Goal: Information Seeking & Learning: Learn about a topic

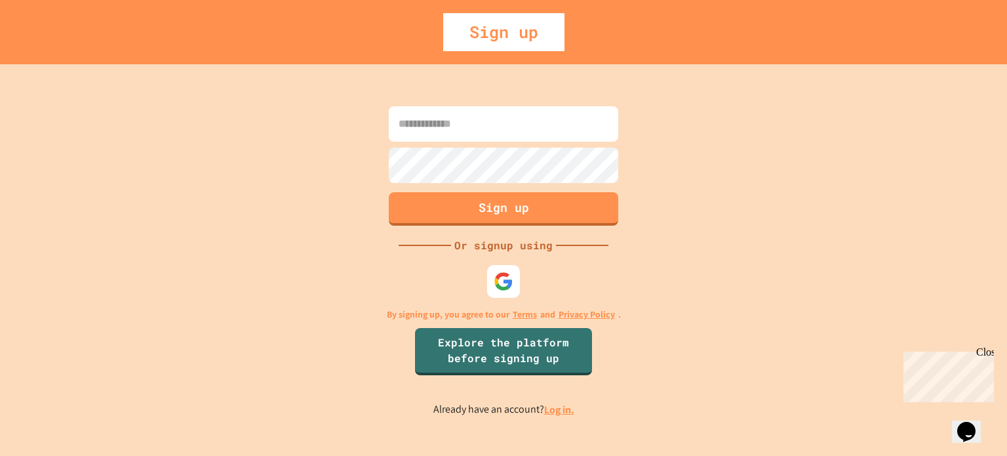
type input "**********"
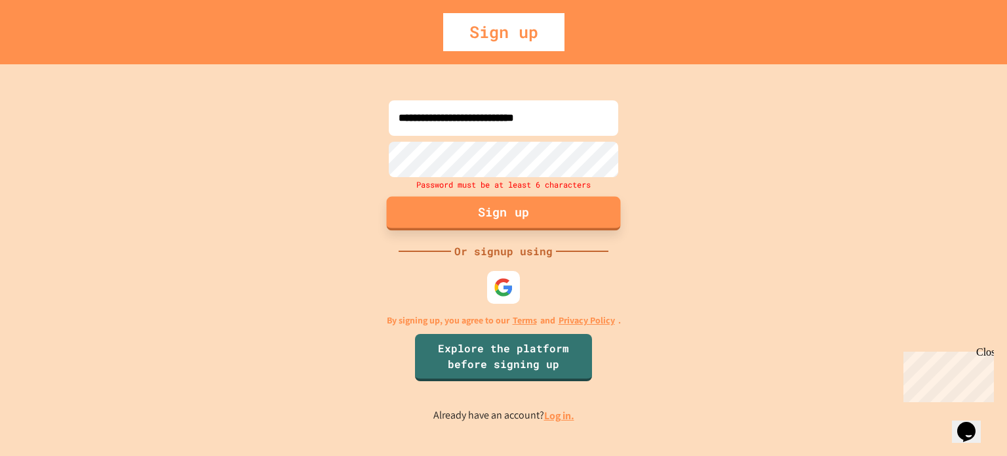
click at [579, 201] on button "Sign up" at bounding box center [504, 213] width 234 height 34
click at [559, 411] on link "Log in." at bounding box center [559, 415] width 30 height 14
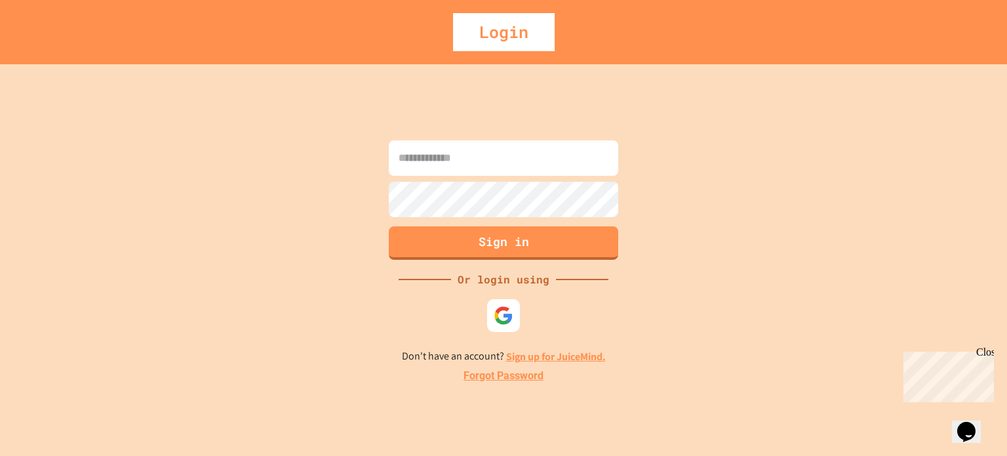
type input "**********"
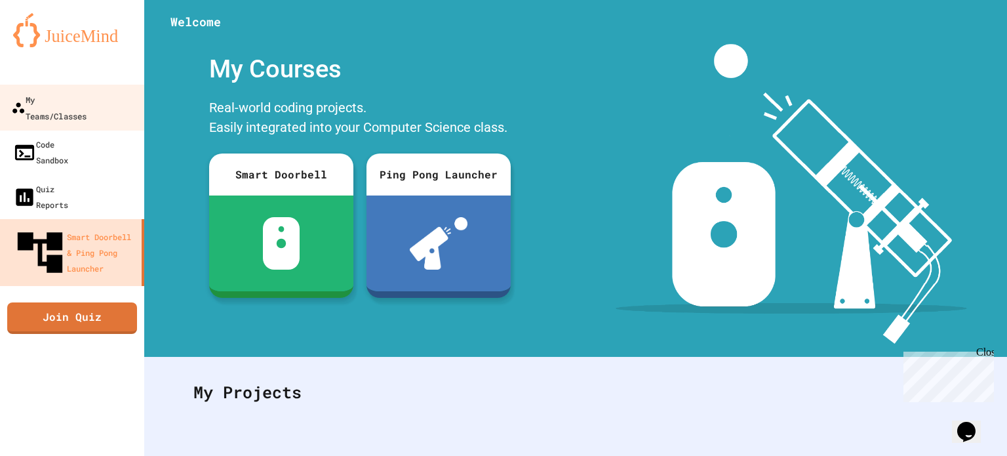
click at [101, 76] on div at bounding box center [72, 72] width 144 height 26
click at [87, 92] on div "My Teams/Classes" at bounding box center [48, 107] width 75 height 32
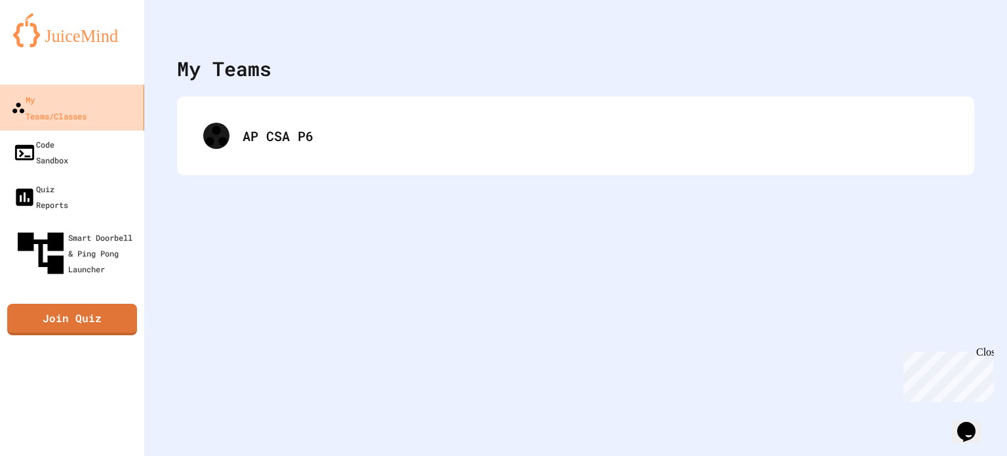
click at [87, 92] on div "My Teams/Classes" at bounding box center [48, 107] width 75 height 32
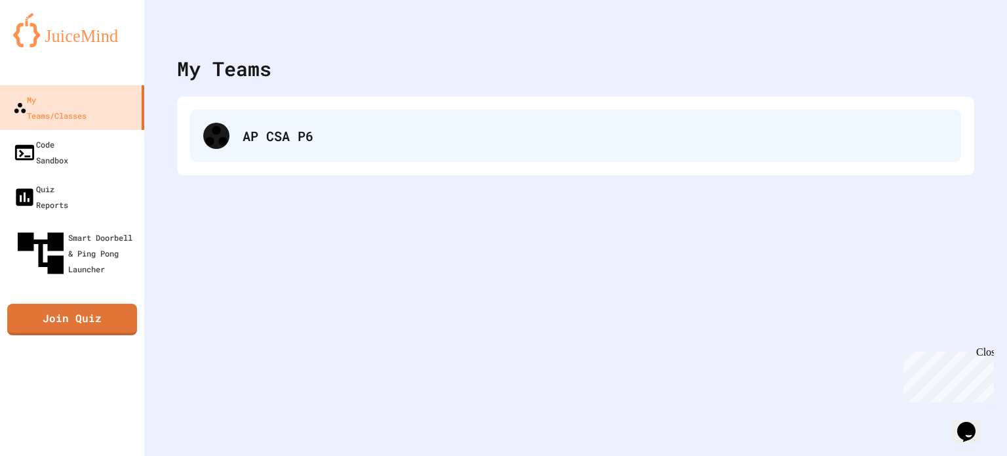
click at [260, 142] on div "AP CSA P6" at bounding box center [595, 136] width 705 height 20
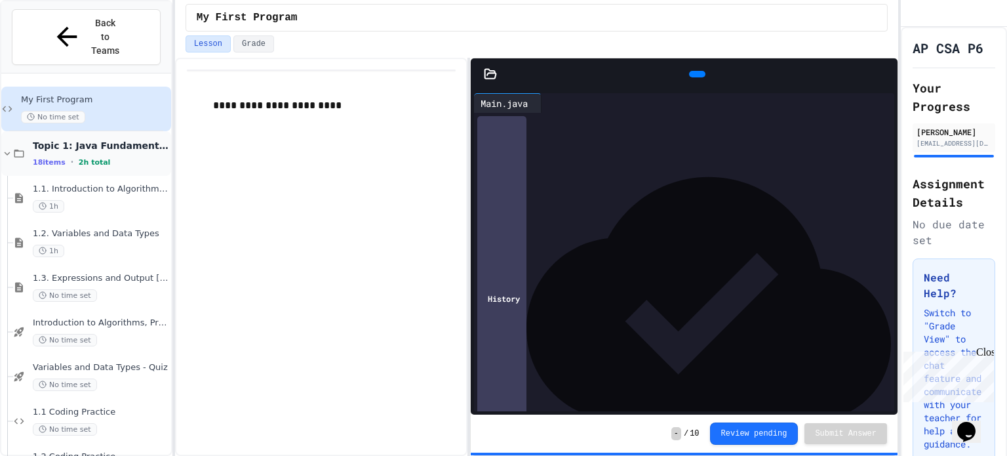
click at [119, 140] on span "Topic 1: Java Fundamentals" at bounding box center [101, 146] width 136 height 12
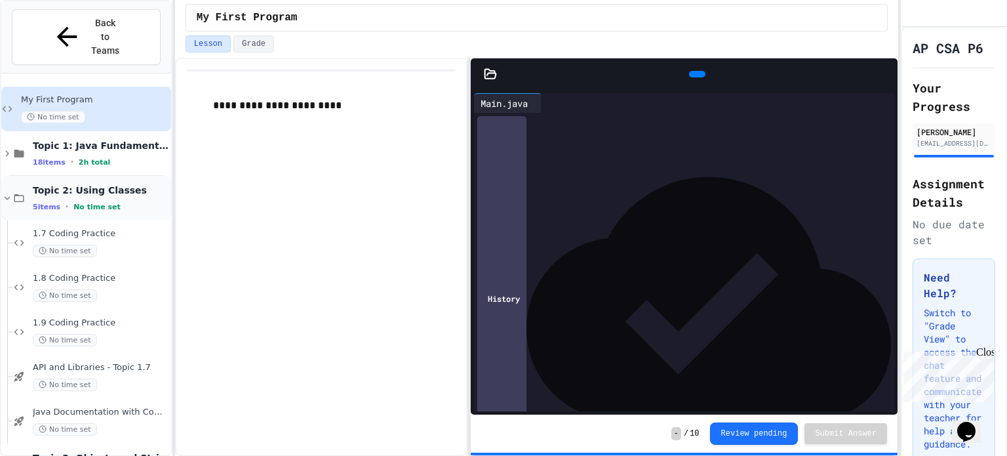
click at [113, 184] on span "Topic 2: Using Classes" at bounding box center [101, 190] width 136 height 12
click at [97, 229] on span "Topic 3: Objects and Strings" at bounding box center [101, 235] width 136 height 12
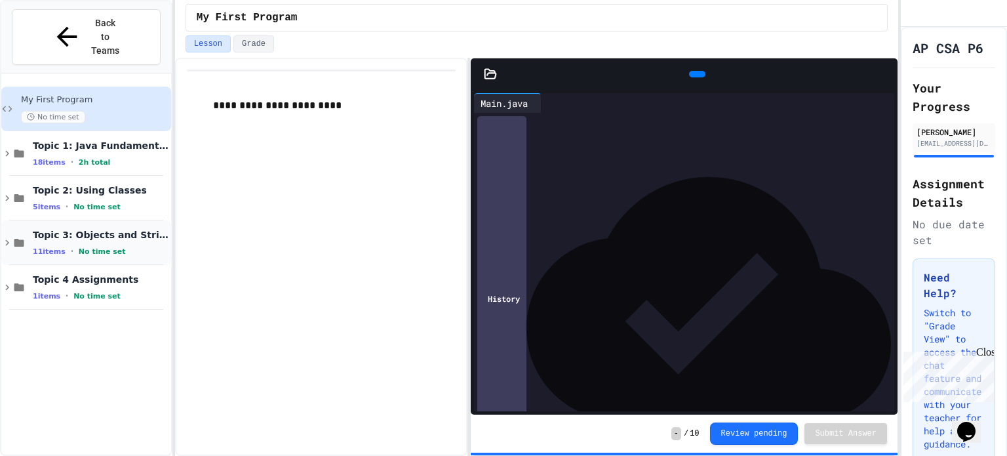
click at [104, 229] on div "Topic 3: Objects and Strings 11 items • No time set" at bounding box center [101, 243] width 136 height 28
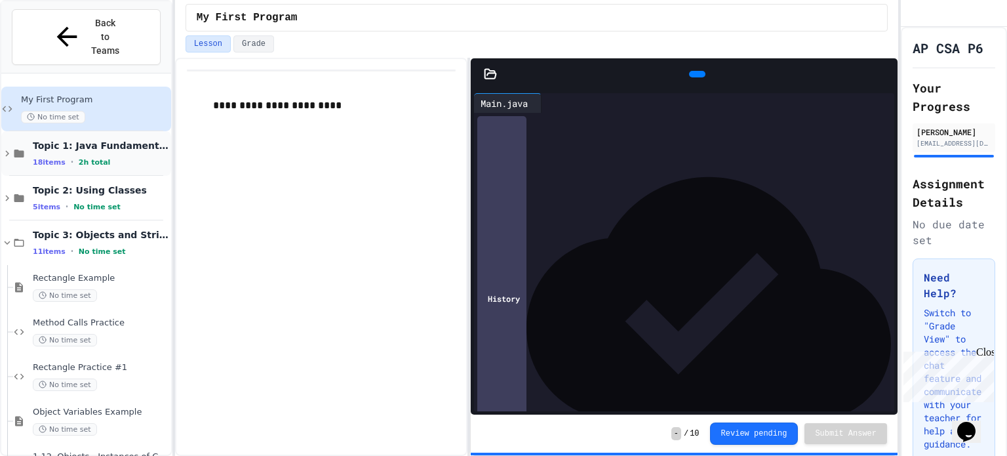
click at [107, 157] on div "18 items • 2h total" at bounding box center [101, 162] width 136 height 10
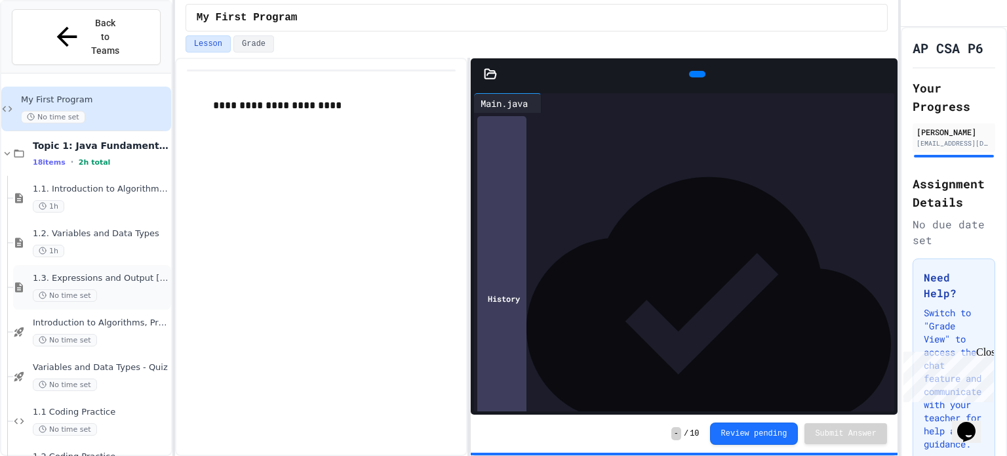
click at [97, 273] on span "1.3. Expressions and Output [New]" at bounding box center [101, 278] width 136 height 11
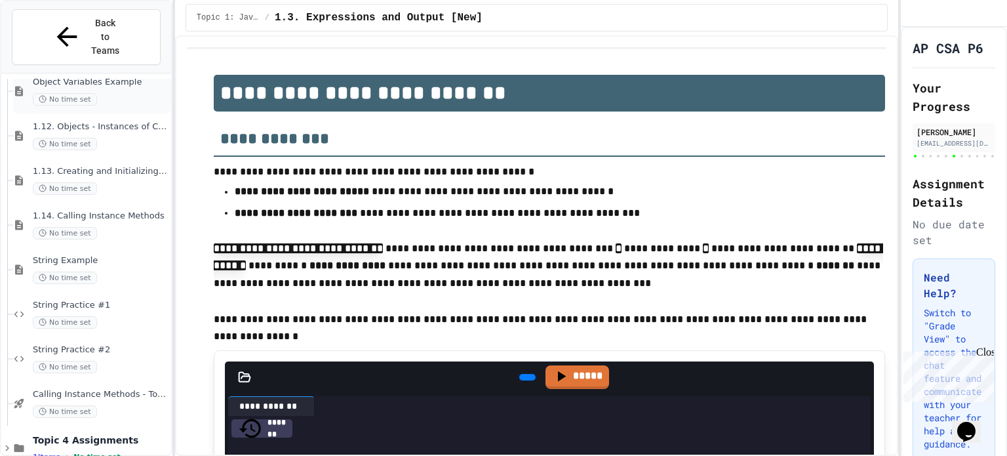
scroll to position [228, 0]
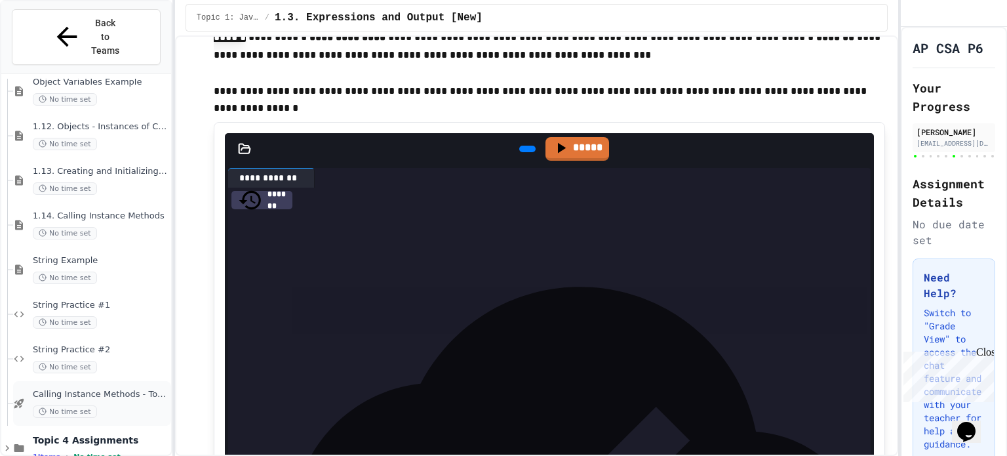
click at [105, 381] on div "Calling Instance Methods - Topic 1.14 No time set" at bounding box center [92, 403] width 158 height 45
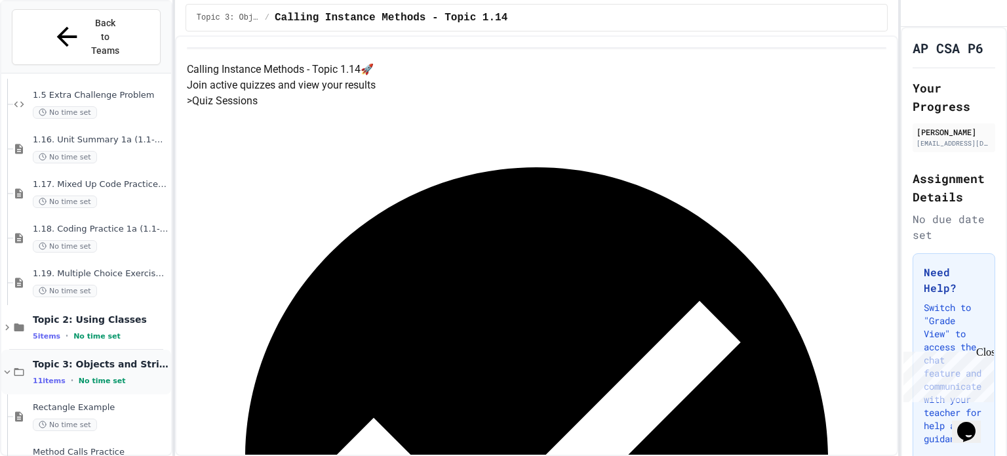
click at [104, 358] on span "Topic 3: Objects and Strings" at bounding box center [101, 364] width 136 height 12
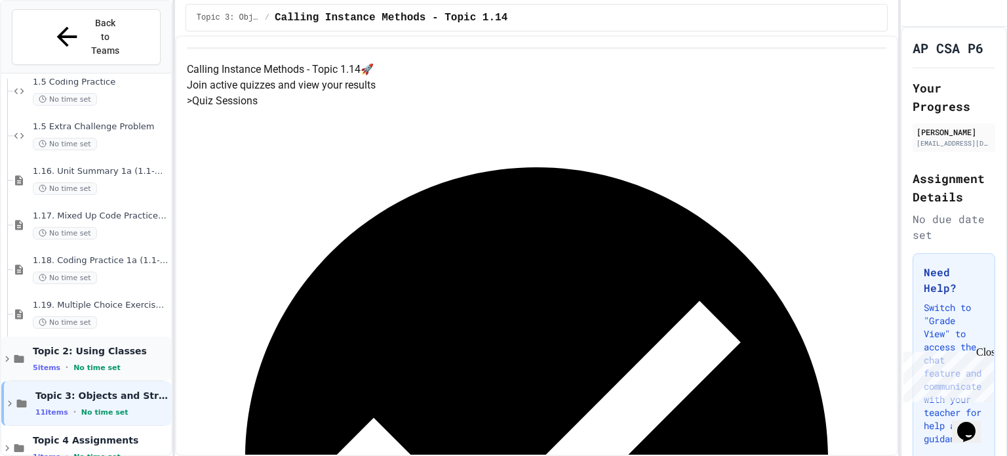
scroll to position [623, 0]
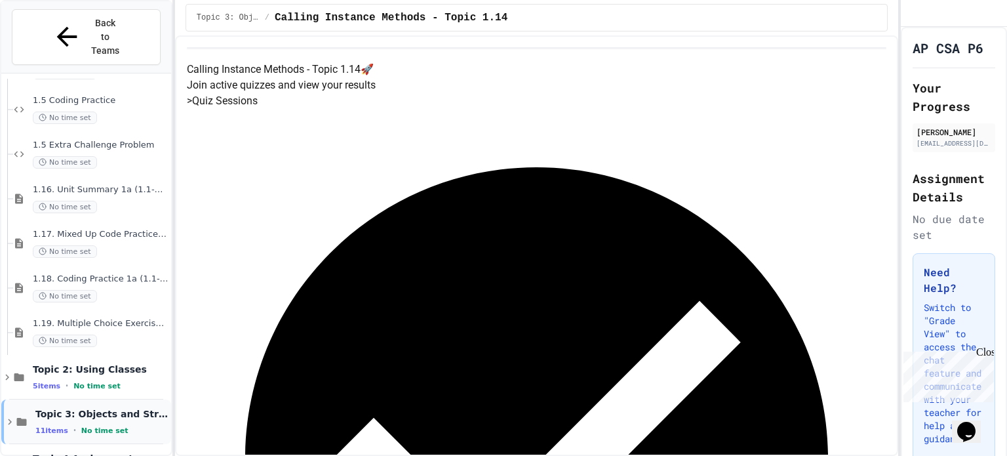
click at [22, 399] on div "Topic 3: Objects and Strings 11 items • No time set" at bounding box center [86, 421] width 170 height 45
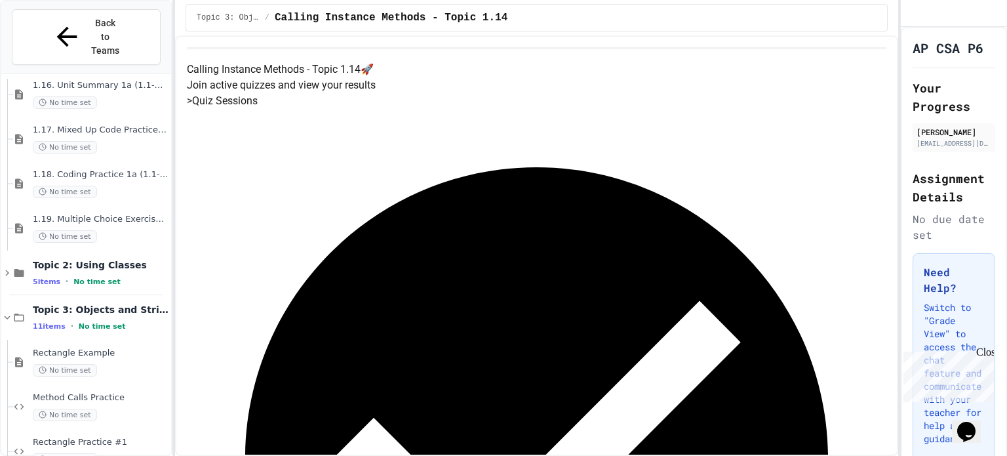
scroll to position [728, 0]
click at [62, 363] on span "No time set" at bounding box center [65, 369] width 64 height 12
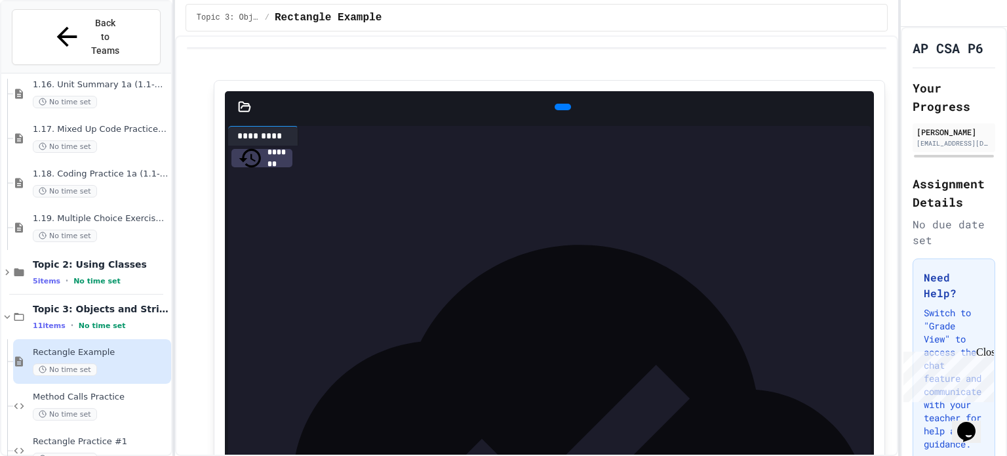
scroll to position [990, 0]
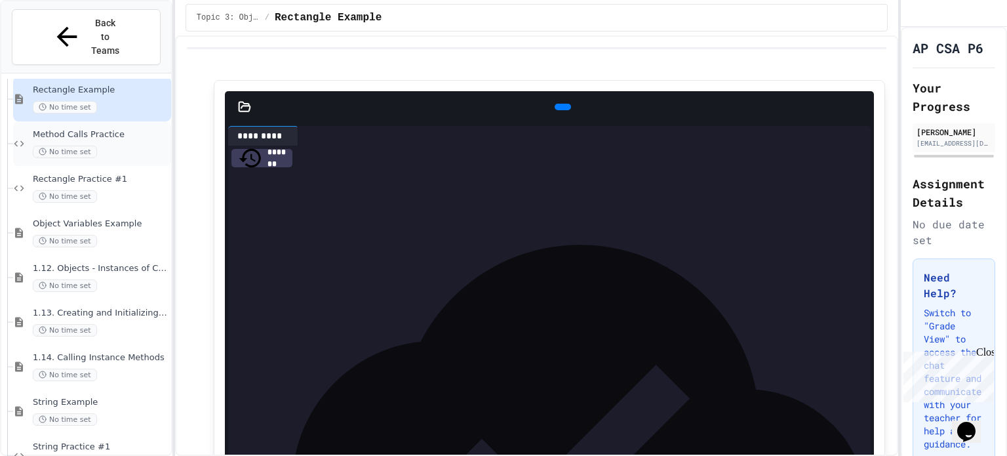
click at [126, 129] on span "Method Calls Practice" at bounding box center [101, 134] width 136 height 11
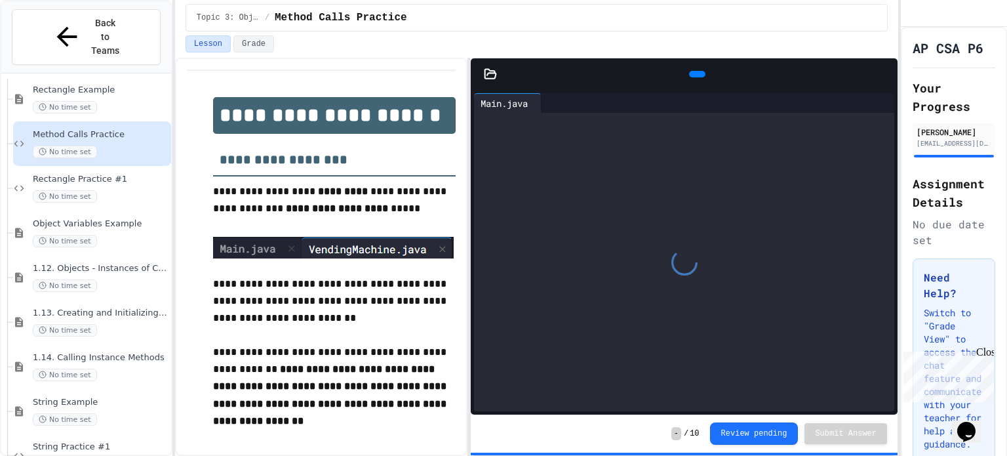
click at [134, 190] on div "No time set" at bounding box center [101, 196] width 136 height 12
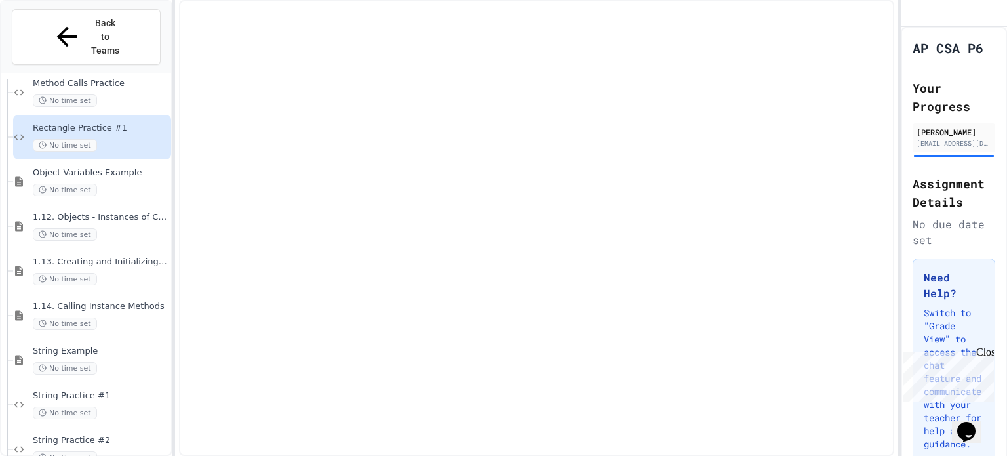
scroll to position [1056, 0]
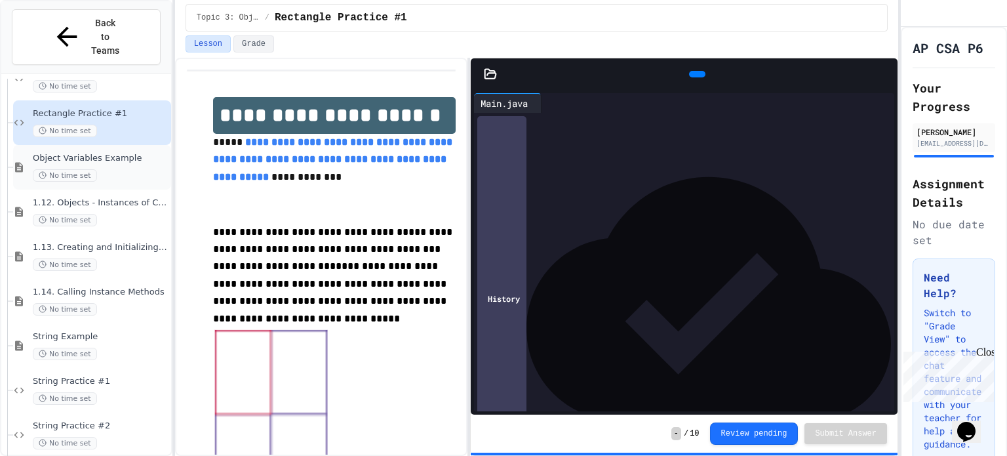
click at [149, 169] on div "No time set" at bounding box center [101, 175] width 136 height 12
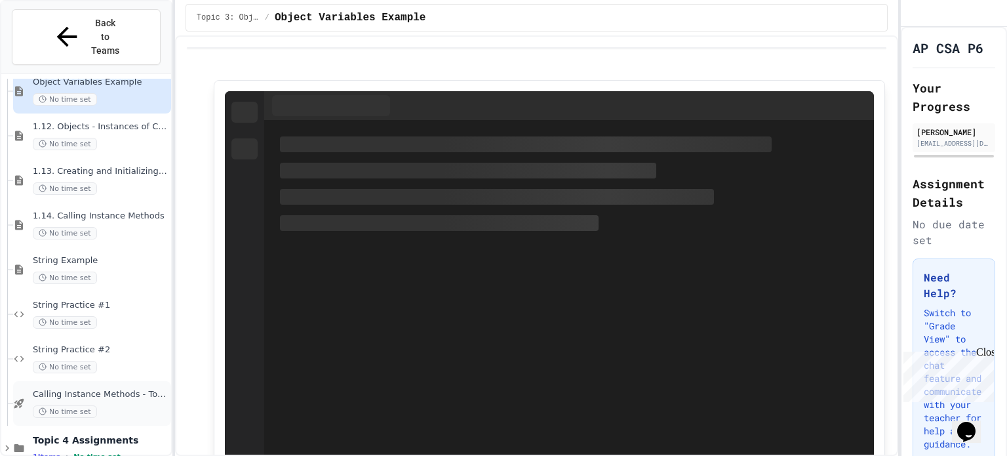
click at [91, 405] on span "No time set" at bounding box center [65, 411] width 64 height 12
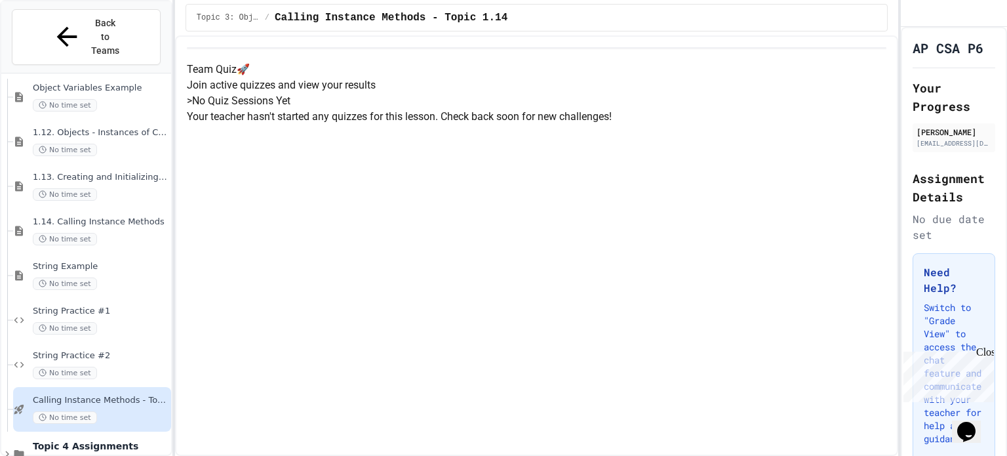
scroll to position [1132, 0]
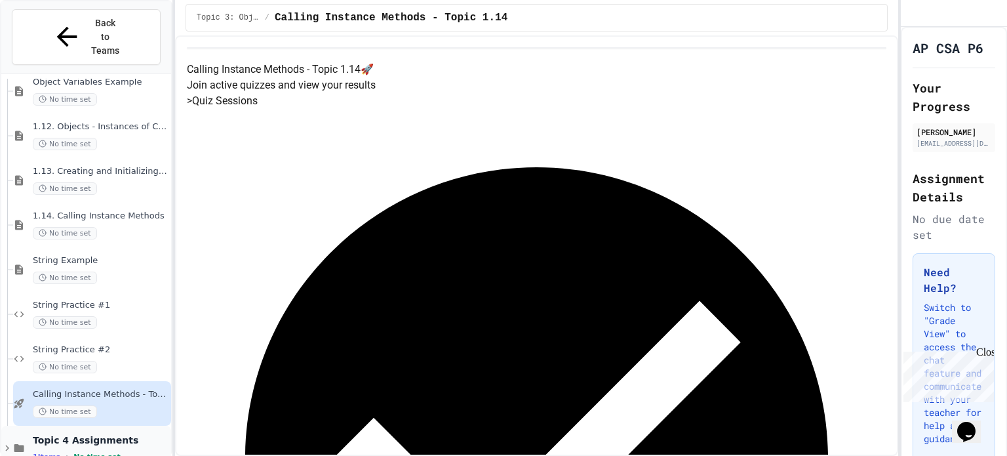
click at [7, 442] on icon at bounding box center [7, 448] width 12 height 12
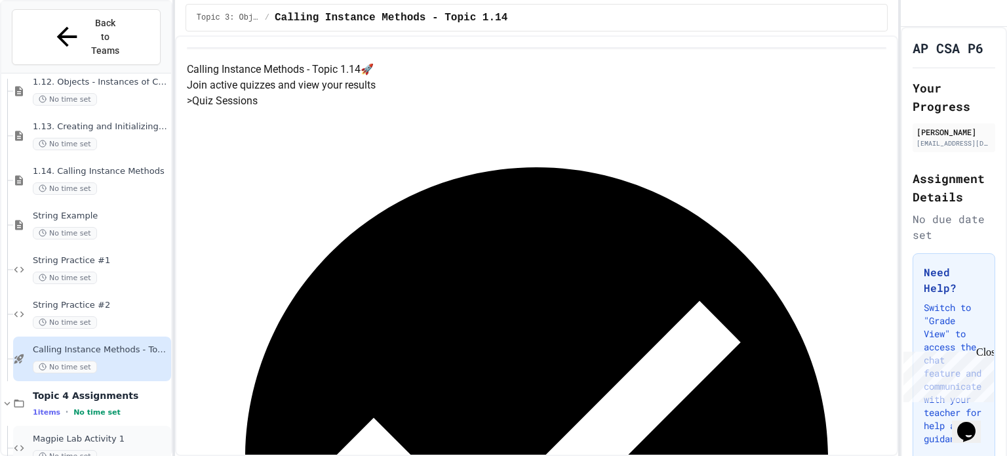
click at [60, 433] on div "Magpie Lab Activity 1 No time set" at bounding box center [101, 447] width 136 height 29
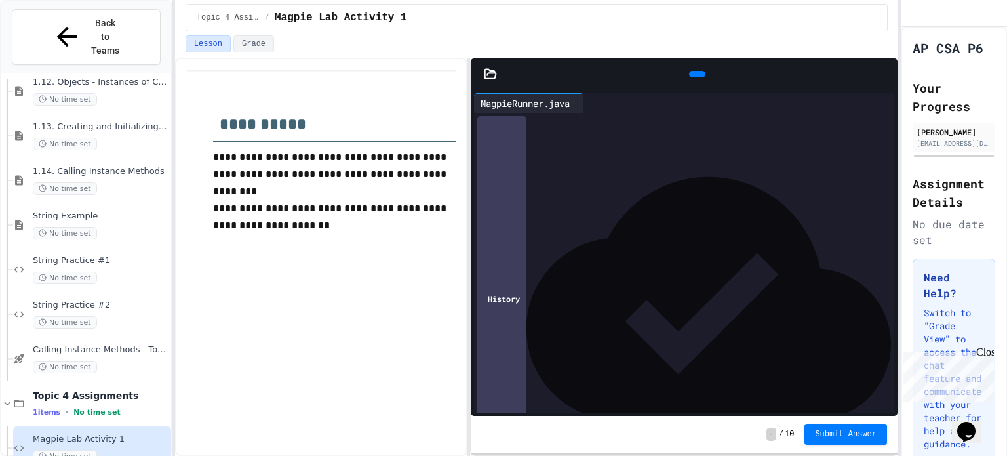
scroll to position [286, 0]
click at [585, 228] on span "**********" at bounding box center [671, 223] width 172 height 9
click at [587, 202] on div at bounding box center [681, 197] width 368 height 13
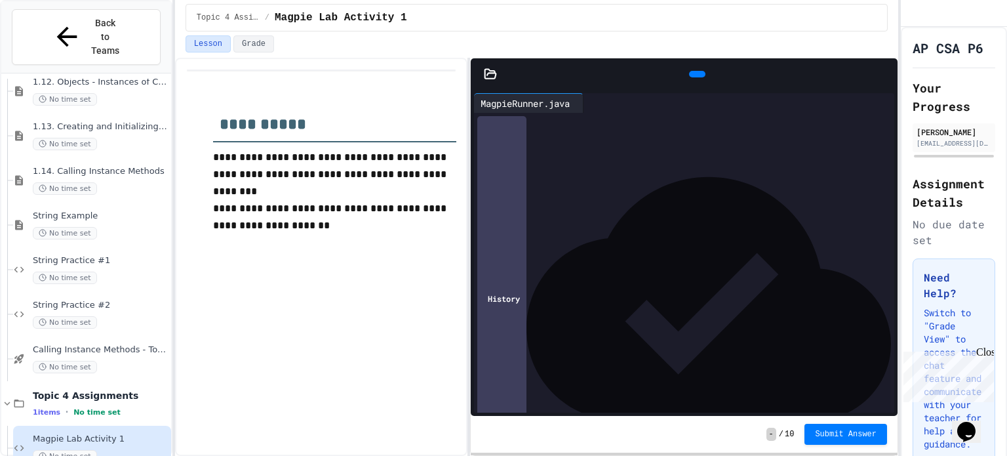
drag, startPoint x: 637, startPoint y: 366, endPoint x: 567, endPoint y: 81, distance: 293.6
click at [567, 81] on div "**********" at bounding box center [684, 236] width 427 height 357
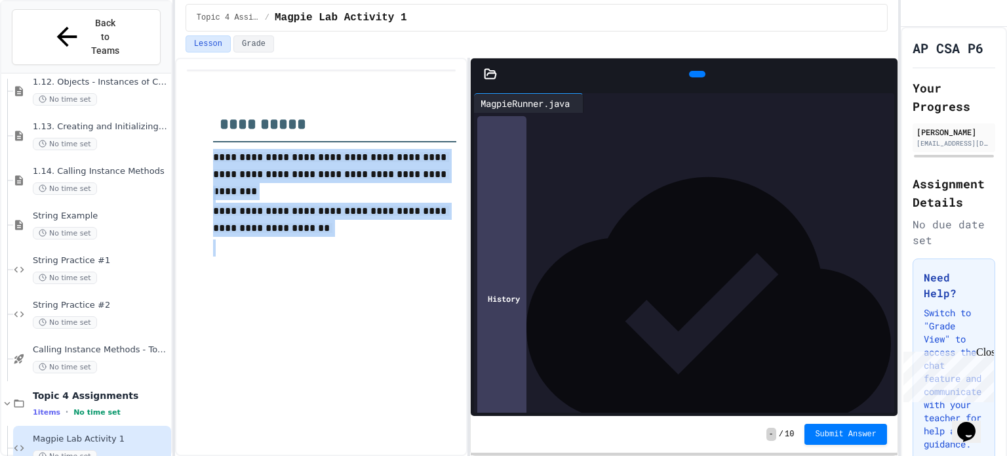
drag, startPoint x: 338, startPoint y: 238, endPoint x: 210, endPoint y: 149, distance: 155.8
click at [210, 149] on div "**********" at bounding box center [321, 177] width 269 height 186
copy div "**********"
